Goal: Information Seeking & Learning: Check status

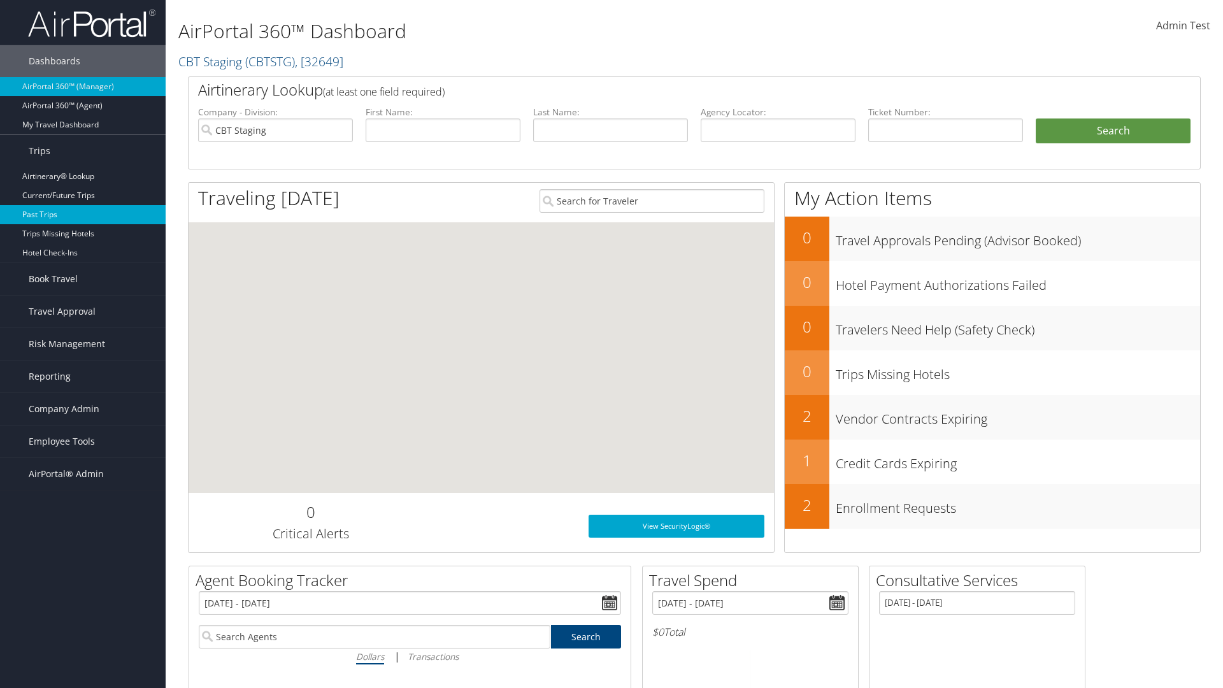
click at [83, 215] on link "Past Trips" at bounding box center [83, 214] width 166 height 19
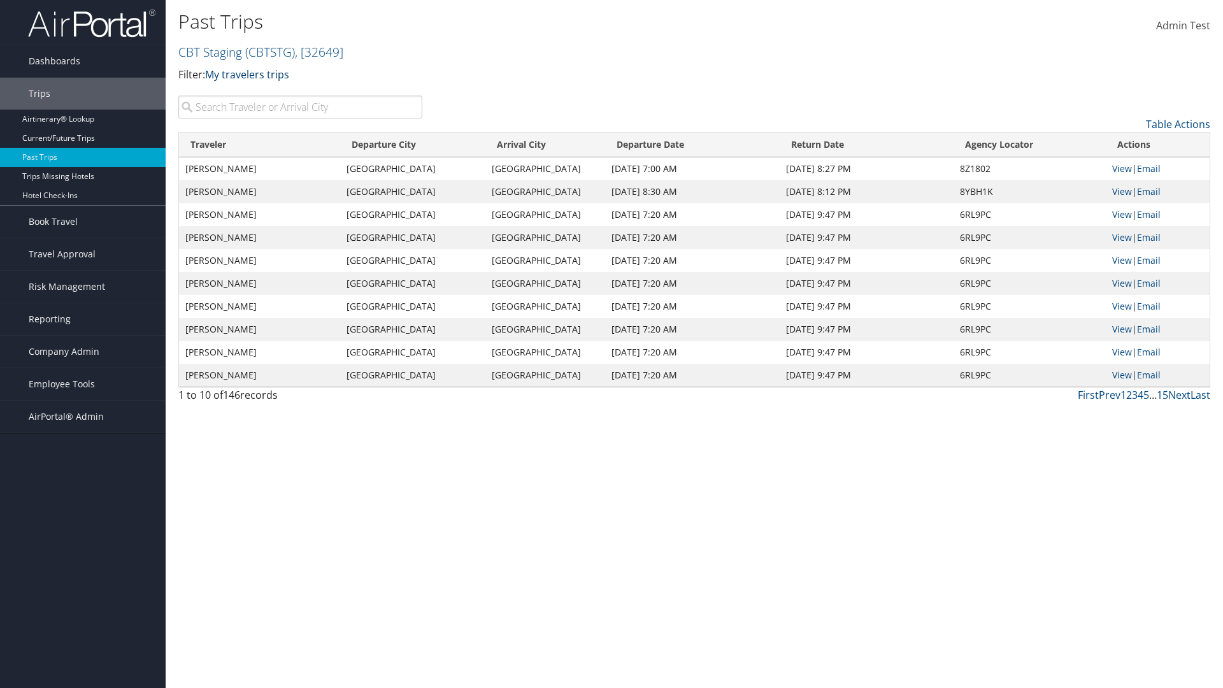
click at [250, 74] on link "My travelers trips" at bounding box center [247, 75] width 84 height 14
click at [292, 94] on link "My trips" at bounding box center [292, 94] width 168 height 22
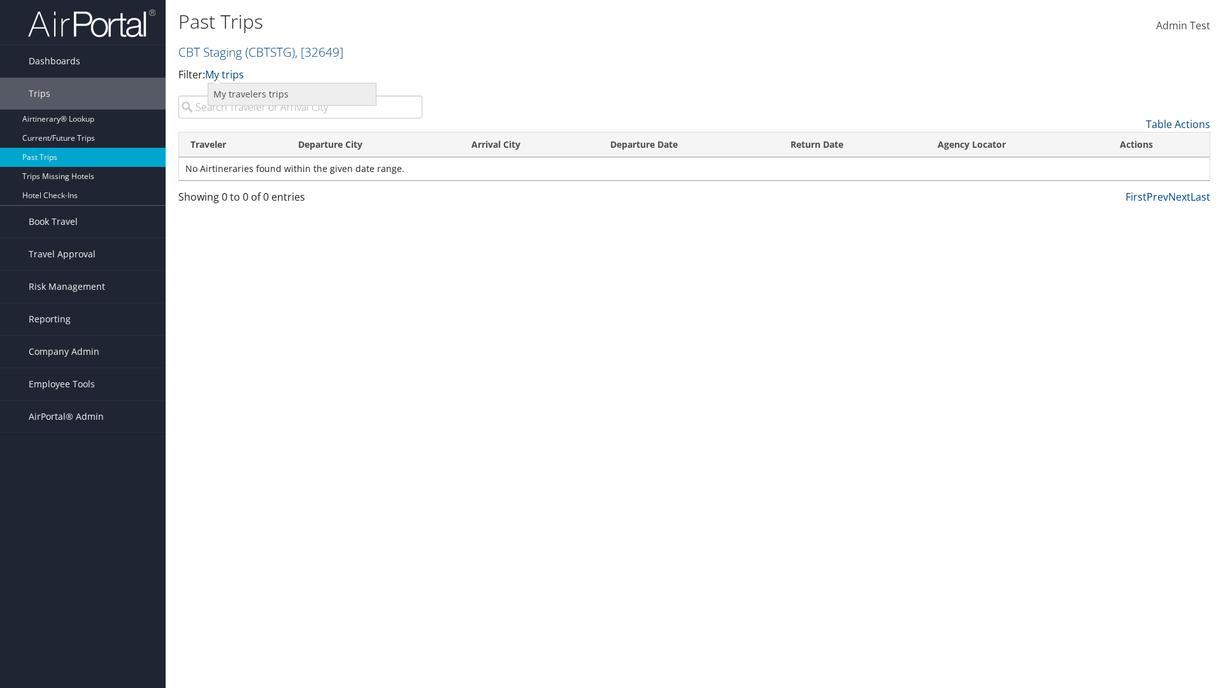
click at [292, 94] on link "My travelers trips" at bounding box center [292, 94] width 168 height 22
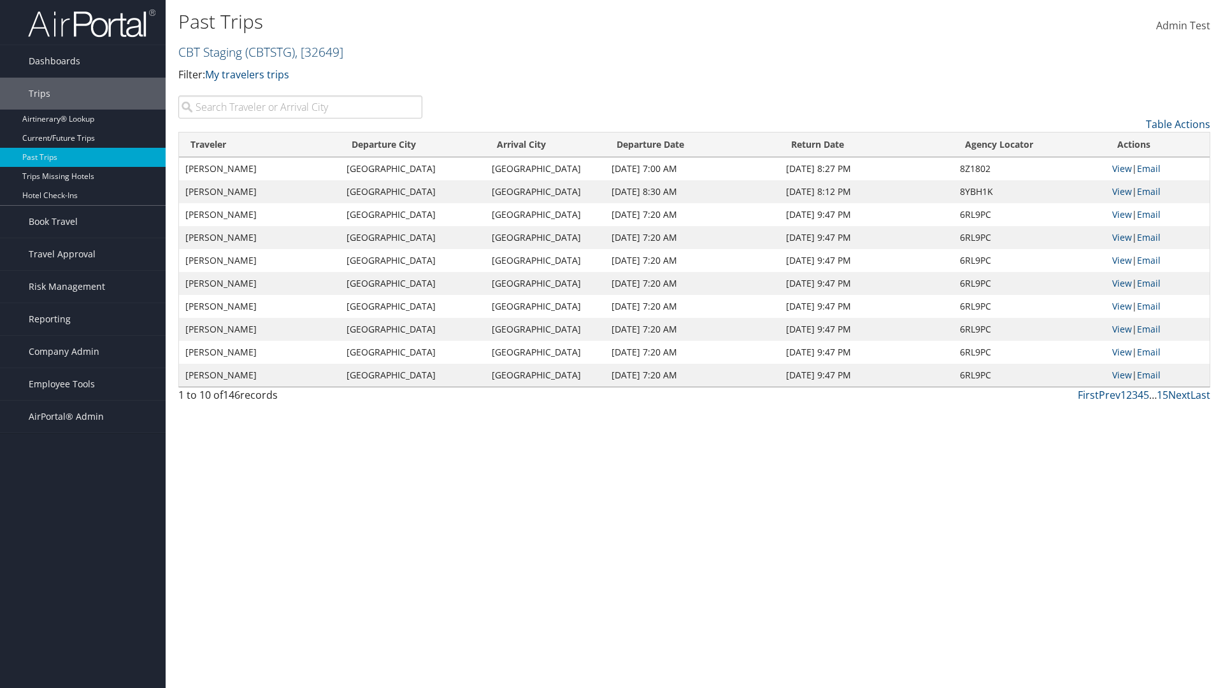
click at [210, 52] on link "CBT Staging ( CBTSTG ) , [ 32649 ]" at bounding box center [260, 51] width 165 height 17
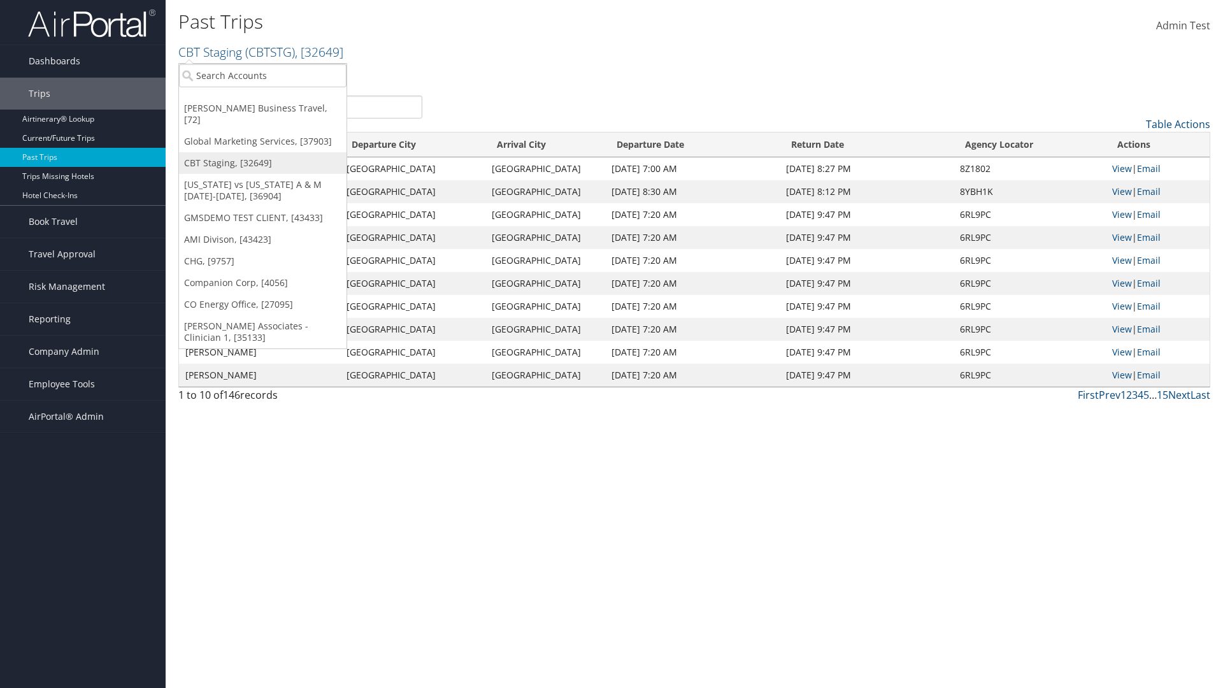
click at [262, 152] on link "CBT Staging, [32649]" at bounding box center [263, 163] width 168 height 22
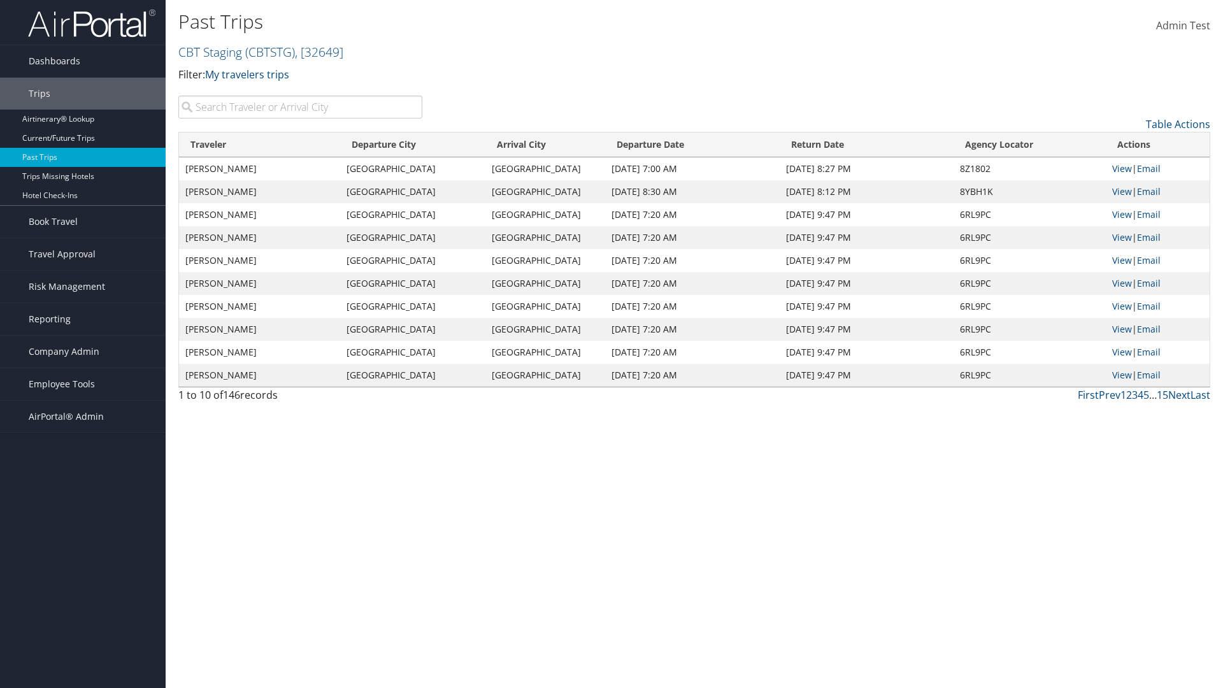
click at [260, 145] on th "Traveler" at bounding box center [259, 145] width 161 height 25
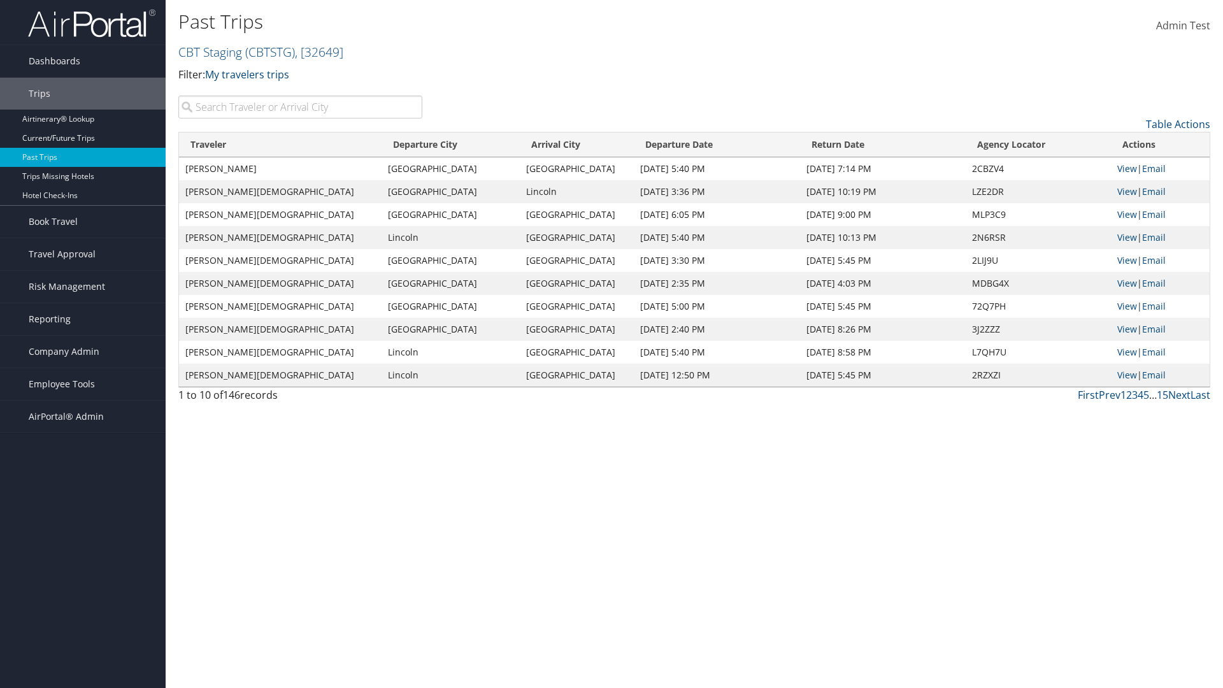
click at [260, 145] on th "Traveler" at bounding box center [280, 145] width 203 height 25
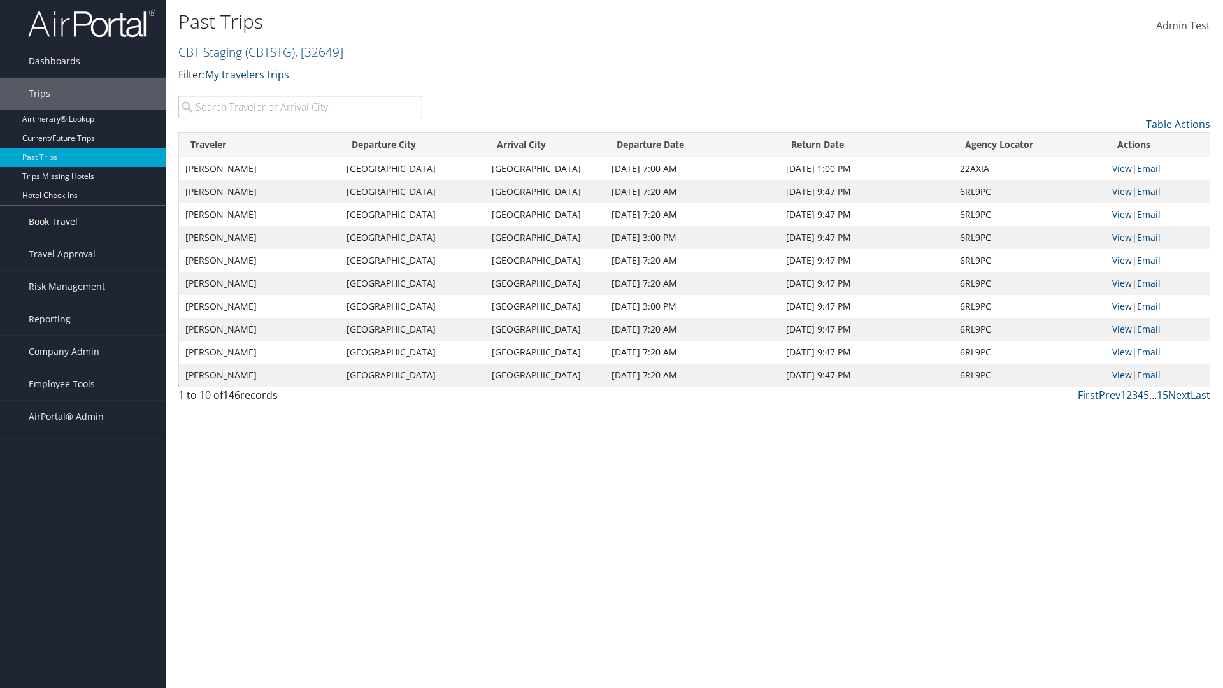
click at [413, 145] on th "Departure City" at bounding box center [412, 145] width 145 height 25
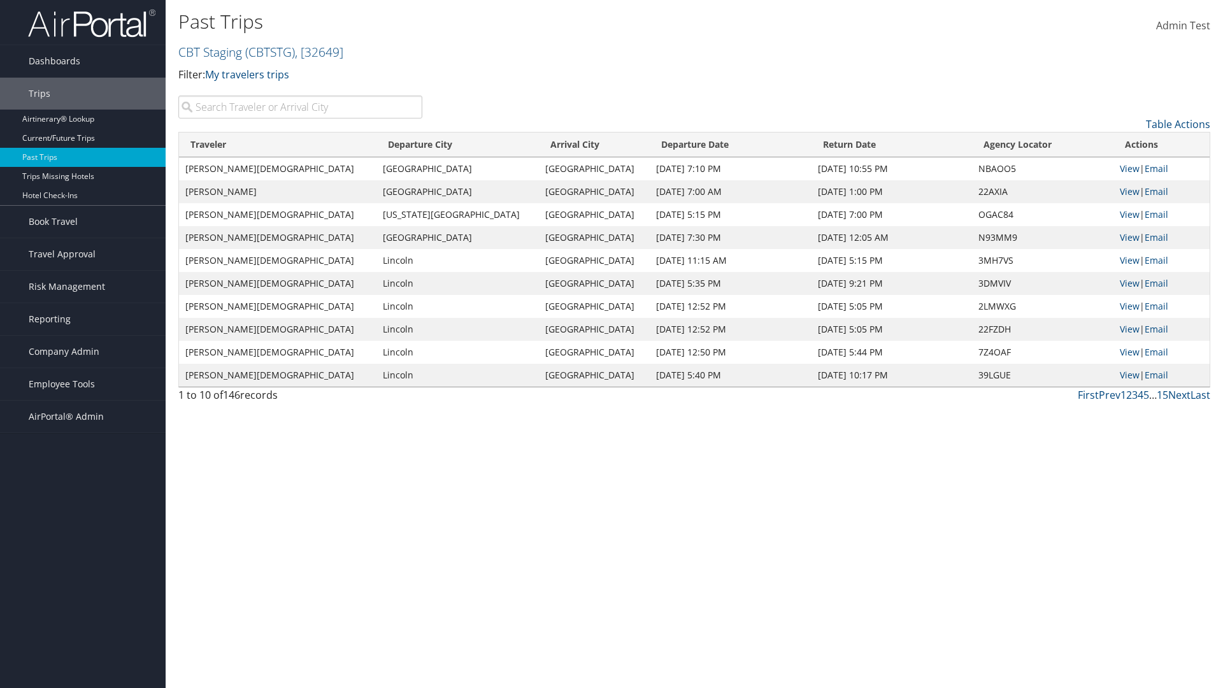
click at [413, 145] on th "Departure City" at bounding box center [458, 145] width 162 height 25
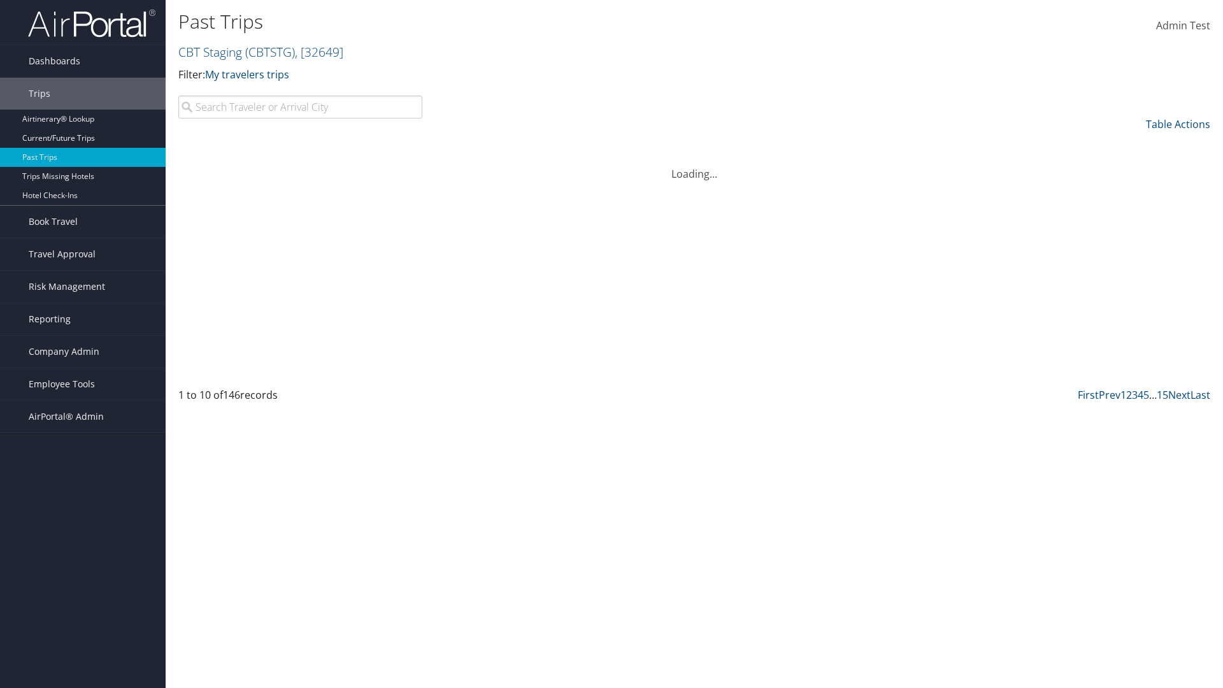
click at [544, 145] on th "Arrival City" at bounding box center [594, 145] width 111 height 25
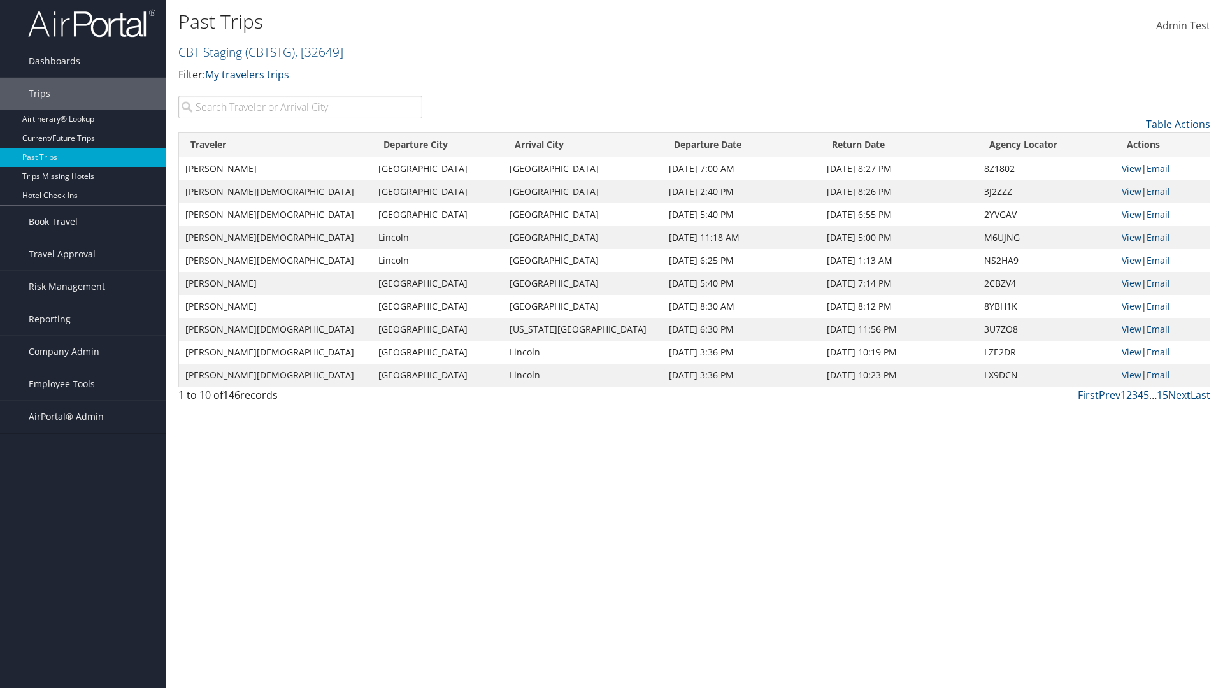
click at [544, 145] on th "Arrival City" at bounding box center [582, 145] width 159 height 25
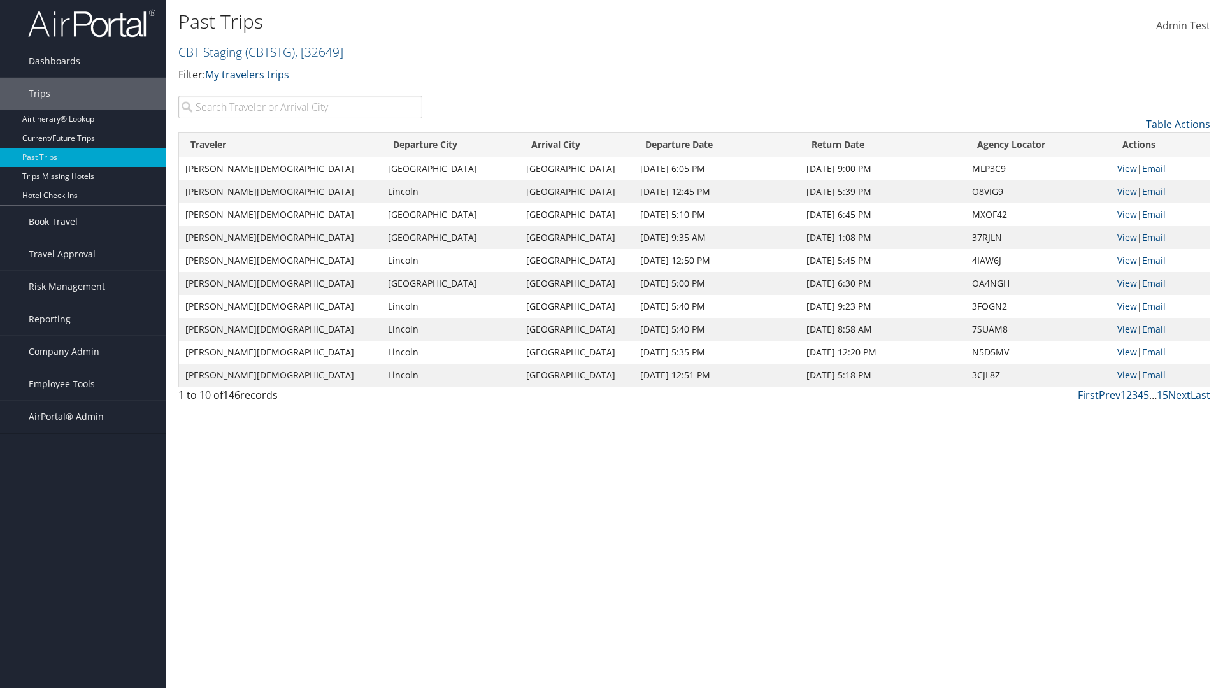
click at [690, 145] on th "Departure Date" at bounding box center [717, 145] width 166 height 25
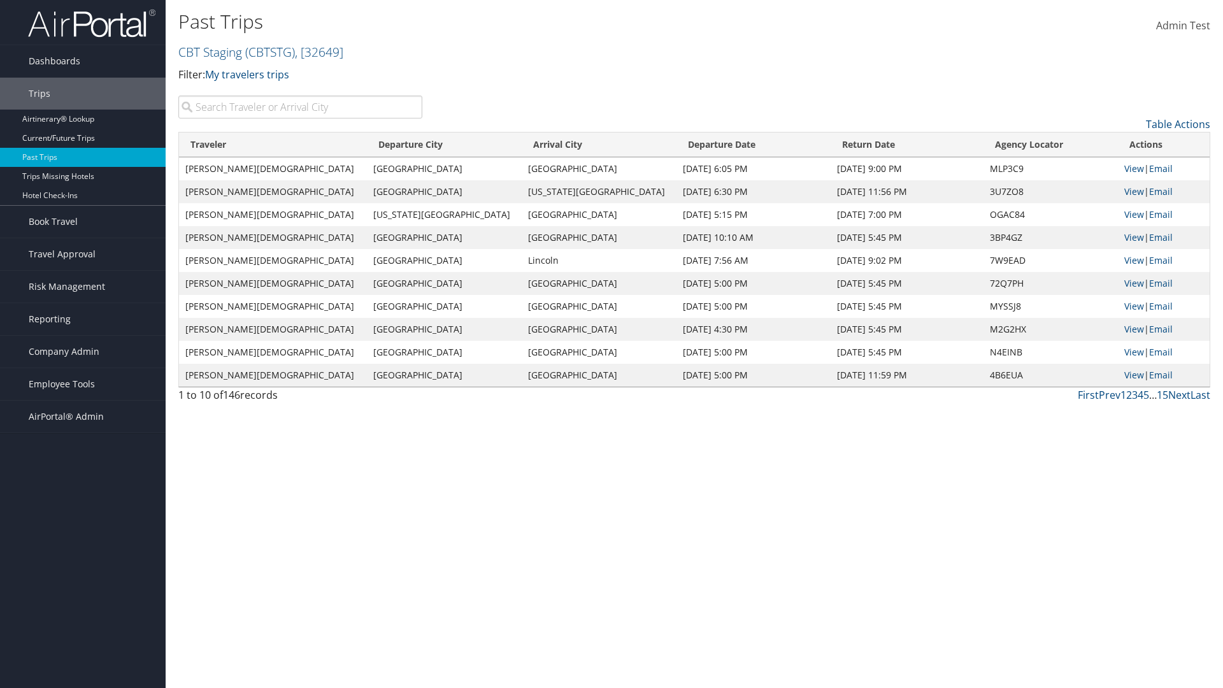
click at [690, 145] on th "Departure Date" at bounding box center [754, 145] width 154 height 25
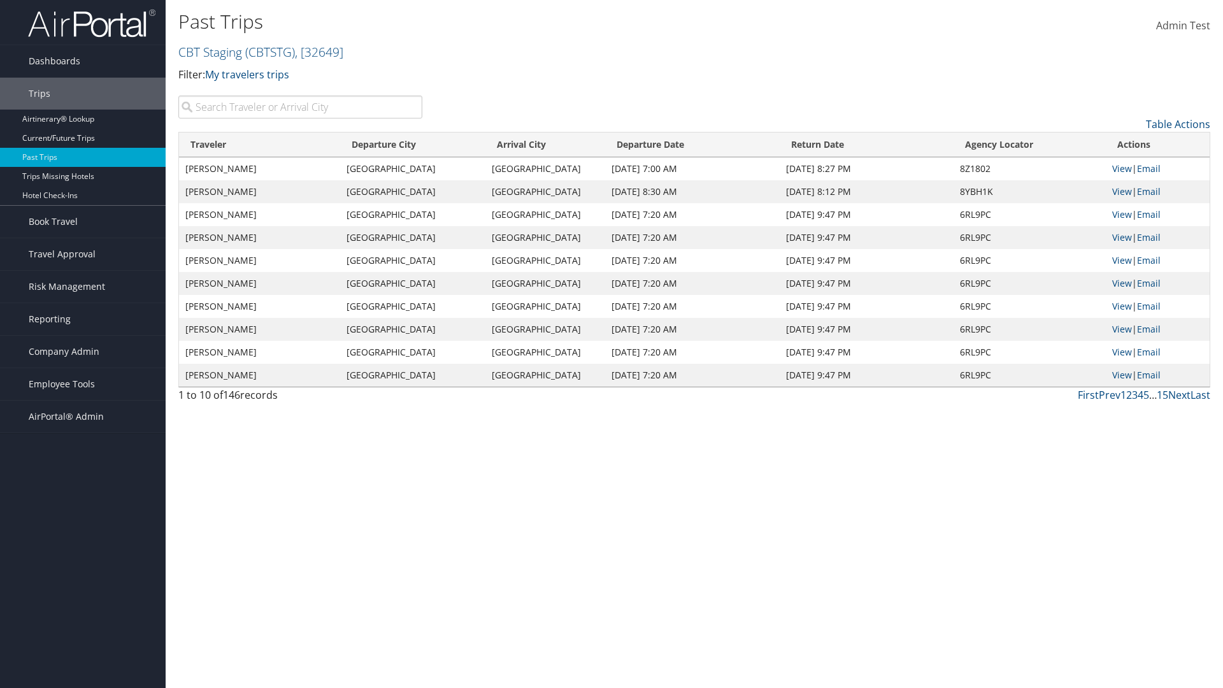
click at [865, 145] on th "Return Date" at bounding box center [866, 145] width 173 height 25
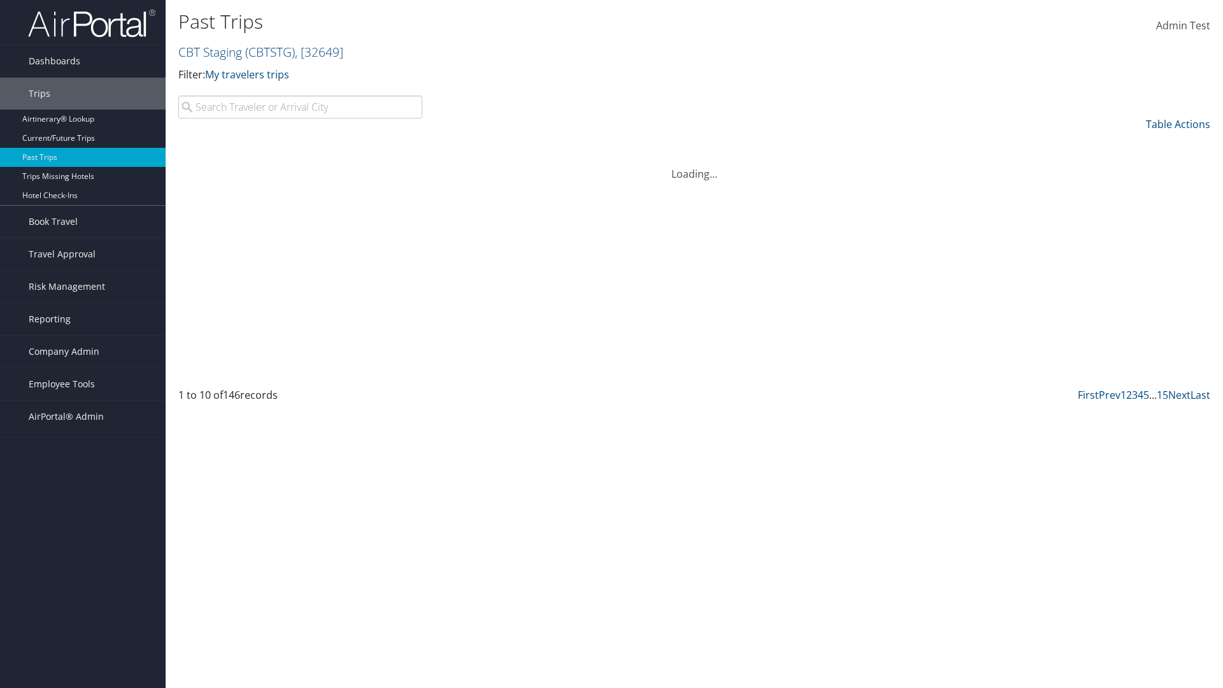
click at [865, 145] on th "Return Date" at bounding box center [866, 145] width 173 height 25
click at [1028, 145] on th "Agency Locator" at bounding box center [1051, 145] width 134 height 25
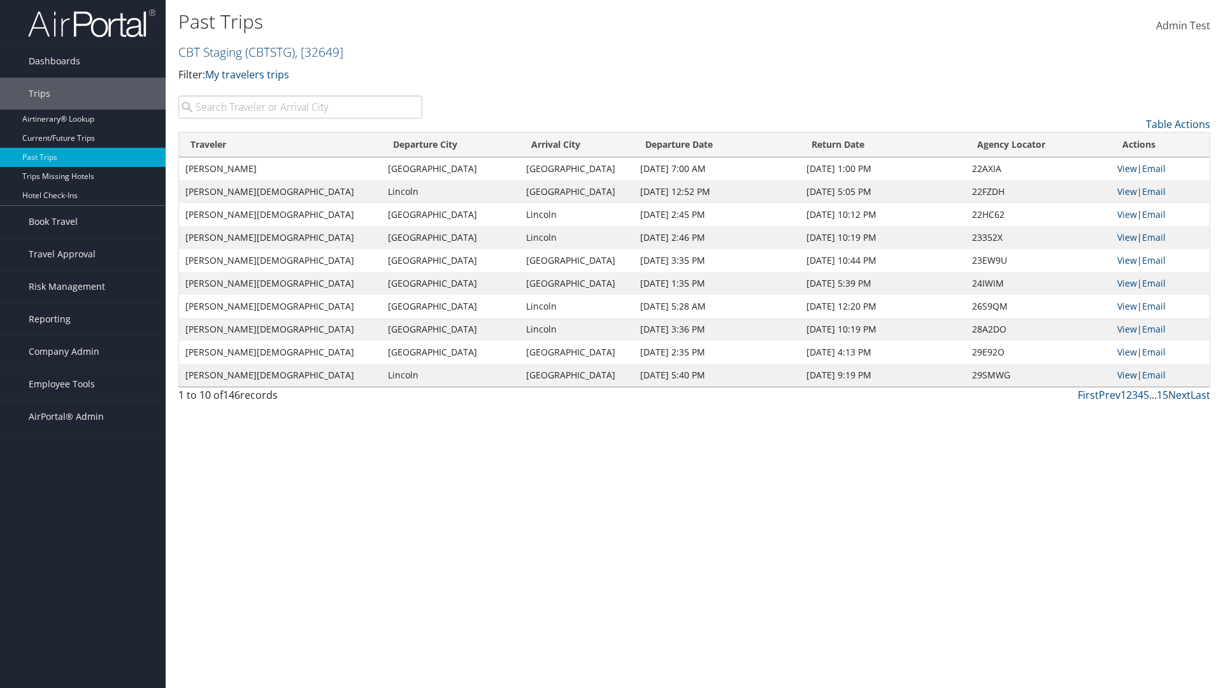
click at [1028, 145] on th "Agency Locator" at bounding box center [1038, 145] width 145 height 25
